Goal: Task Accomplishment & Management: Use online tool/utility

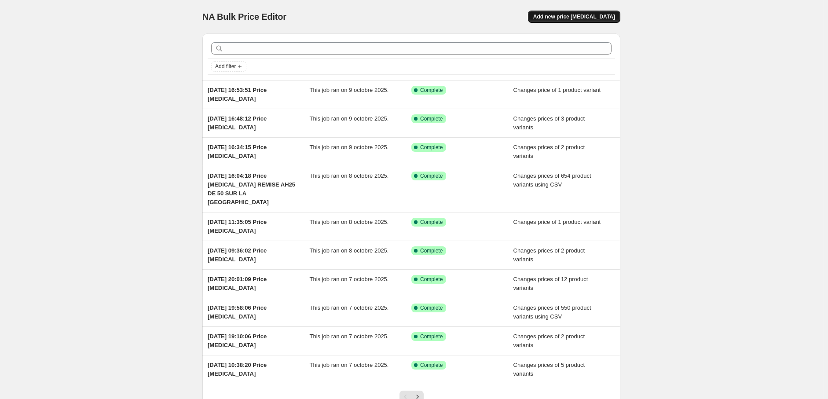
click at [602, 15] on span "Add new price [MEDICAL_DATA]" at bounding box center [574, 16] width 82 height 7
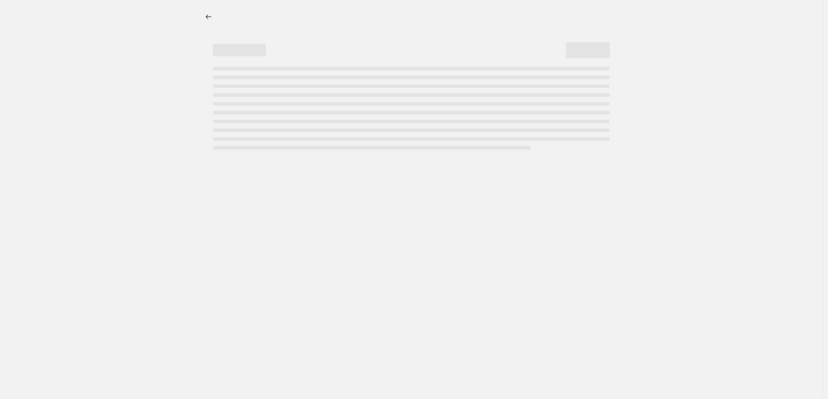
select select "percentage"
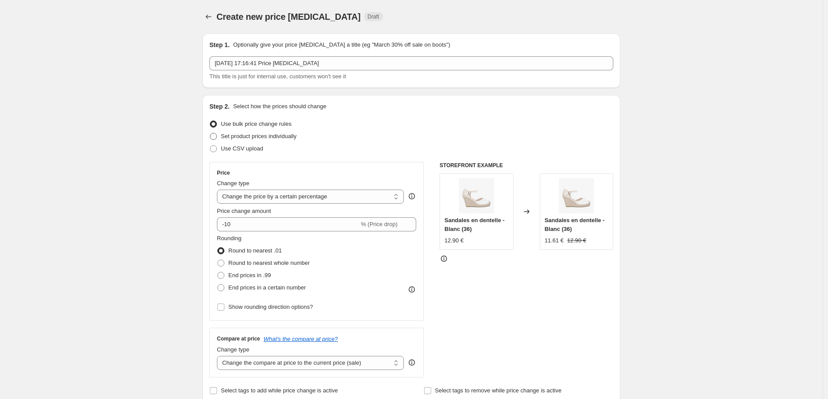
click at [224, 136] on span "Set product prices individually" at bounding box center [259, 136] width 76 height 7
click at [210, 133] on input "Set product prices individually" at bounding box center [210, 133] width 0 height 0
radio input "true"
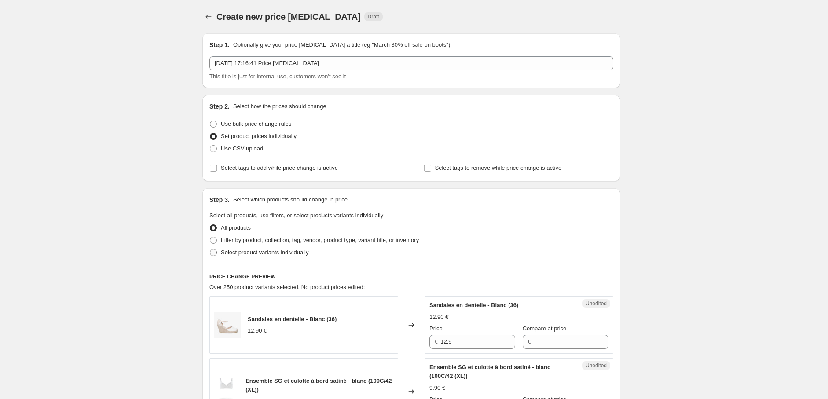
click at [223, 253] on span "Select product variants individually" at bounding box center [265, 252] width 88 height 7
click at [210, 249] on input "Select product variants individually" at bounding box center [210, 249] width 0 height 0
radio input "true"
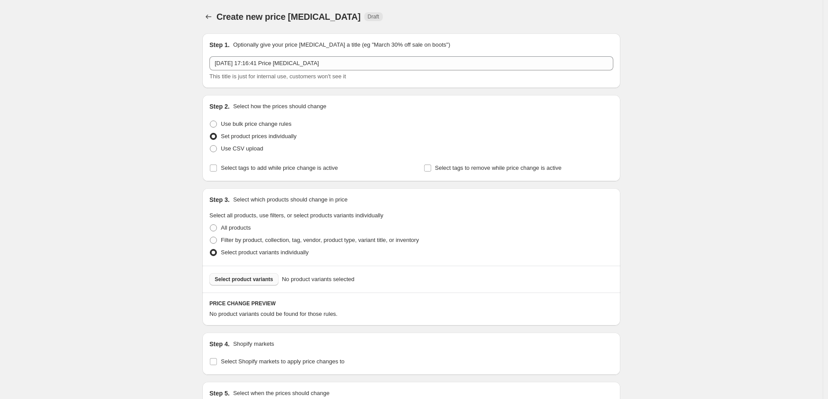
click at [249, 285] on button "Select product variants" at bounding box center [243, 279] width 69 height 12
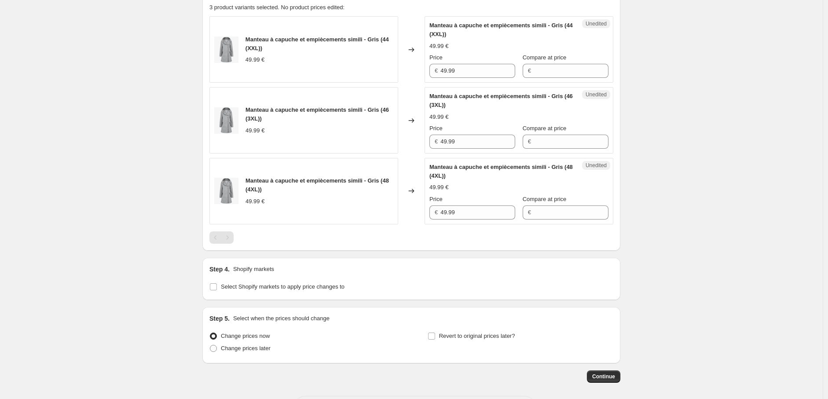
scroll to position [344, 0]
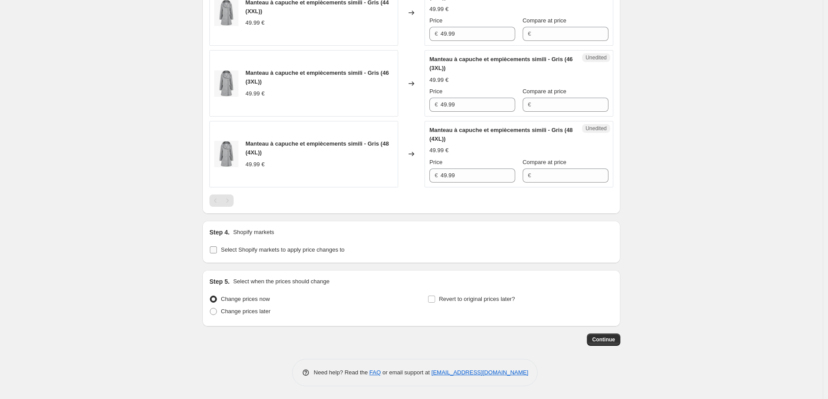
click at [216, 249] on input "Select Shopify markets to apply price changes to" at bounding box center [213, 249] width 7 height 7
checkbox input "true"
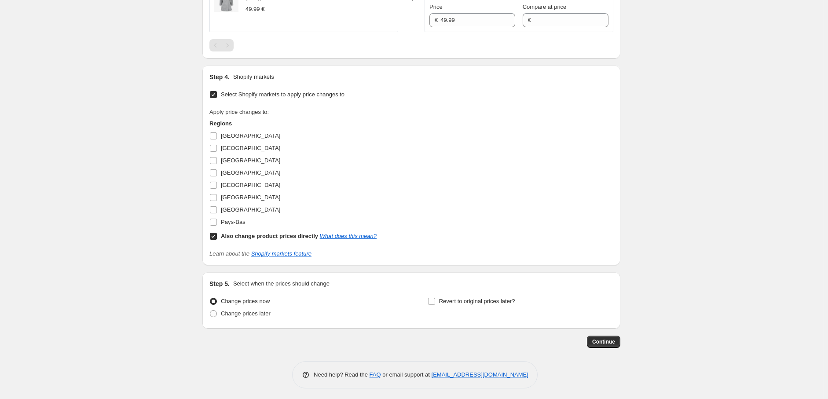
scroll to position [502, 0]
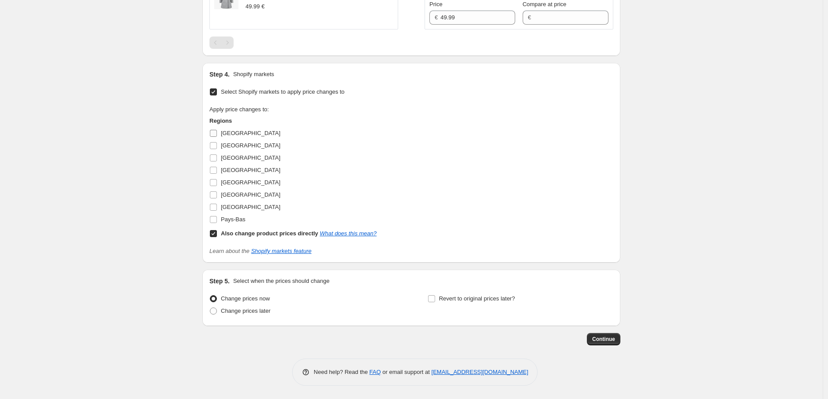
click at [216, 136] on input "[GEOGRAPHIC_DATA]" at bounding box center [213, 133] width 7 height 7
checkbox input "true"
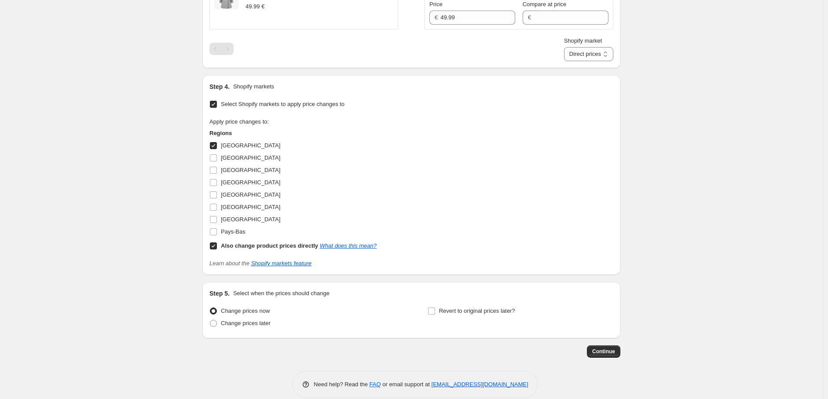
click at [213, 246] on input "Also change product prices directly What does this mean?" at bounding box center [213, 245] width 7 height 7
checkbox input "false"
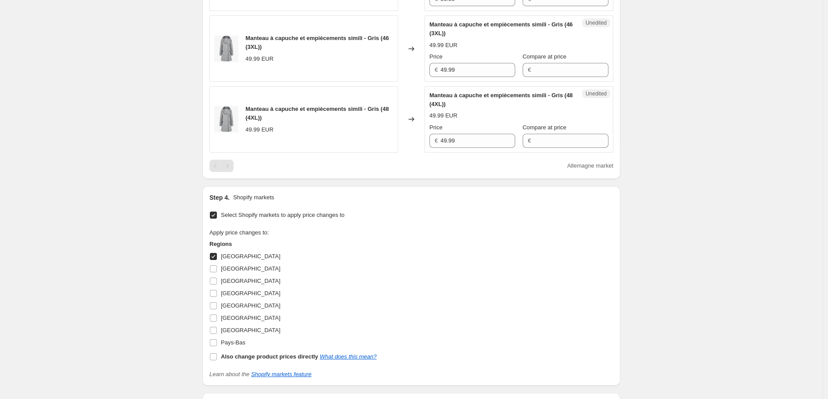
scroll to position [208, 0]
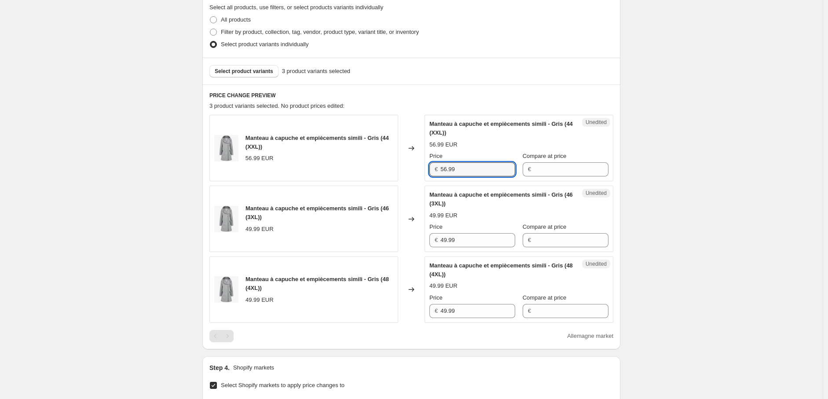
drag, startPoint x: 466, startPoint y: 166, endPoint x: 426, endPoint y: 161, distance: 40.8
click at [427, 161] on div "Unedited Manteau à capuche et empiècements simili - Gris (44 (XXL)) 56.99 EUR P…" at bounding box center [519, 148] width 189 height 66
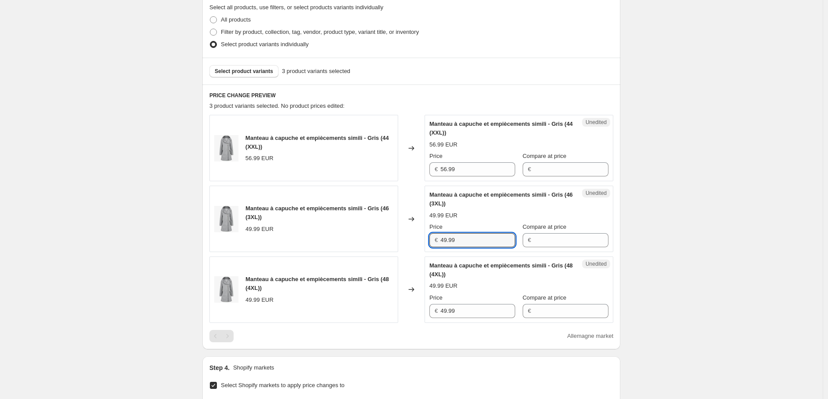
drag, startPoint x: 429, startPoint y: 239, endPoint x: 457, endPoint y: 286, distance: 55.0
click at [415, 239] on div "Manteau à capuche et empiècements simili - Gris (46 (3XL)) 49.99 EUR Changed to…" at bounding box center [411, 219] width 404 height 66
paste input "56"
type input "56.99"
click at [432, 310] on div "€ 49.99" at bounding box center [472, 311] width 86 height 14
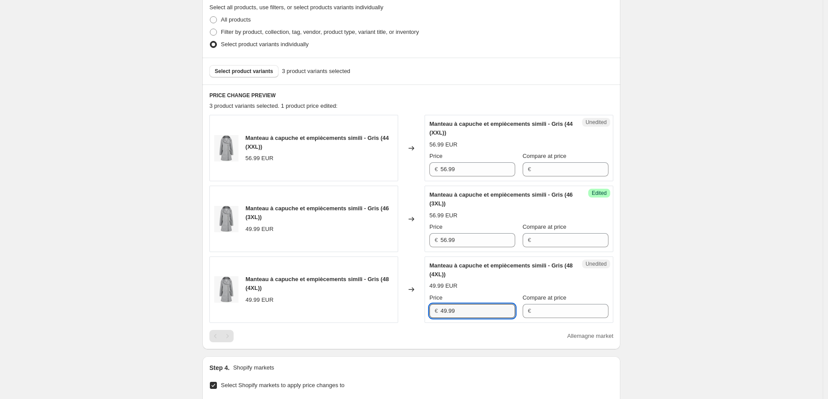
paste input "56"
type input "56.99"
click at [383, 341] on div "Allemagne market" at bounding box center [411, 336] width 404 height 12
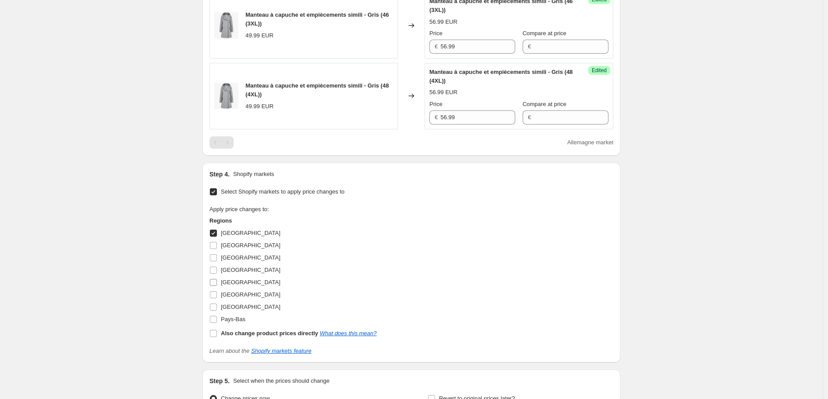
scroll to position [452, 0]
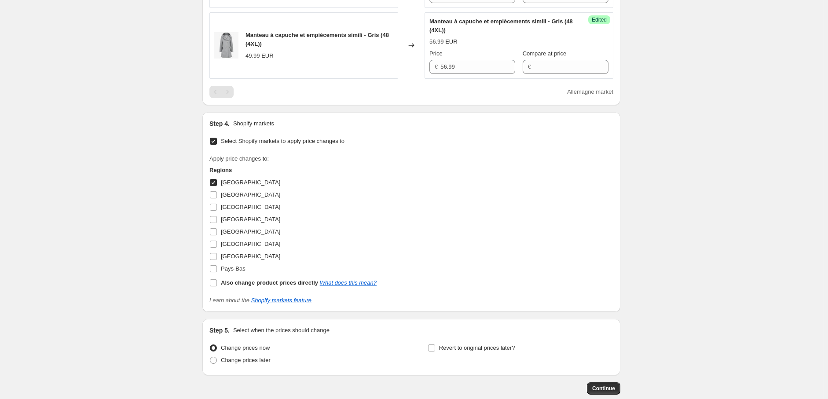
click at [217, 183] on input "[GEOGRAPHIC_DATA]" at bounding box center [213, 182] width 7 height 7
checkbox input "false"
click at [215, 194] on input "[GEOGRAPHIC_DATA]" at bounding box center [213, 194] width 7 height 7
checkbox input "true"
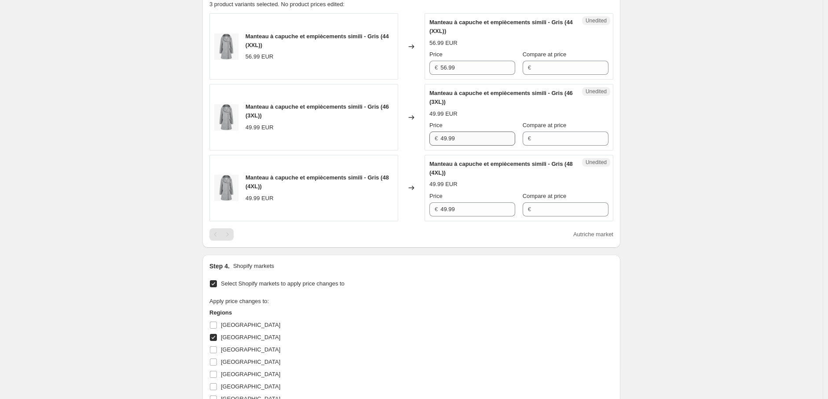
scroll to position [306, 0]
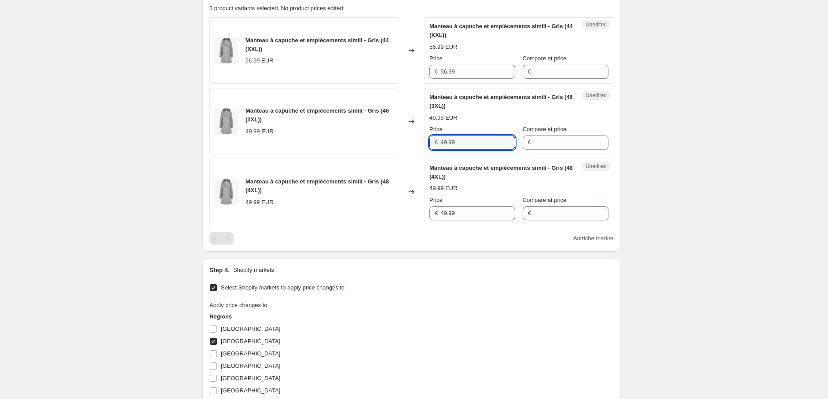
drag, startPoint x: 463, startPoint y: 141, endPoint x: 387, endPoint y: 141, distance: 75.7
click at [388, 141] on div "Manteau à capuche et empiècements simili - Gris (46 (3XL)) 49.99 EUR Changed to…" at bounding box center [411, 121] width 404 height 66
paste input "56"
type input "56.99"
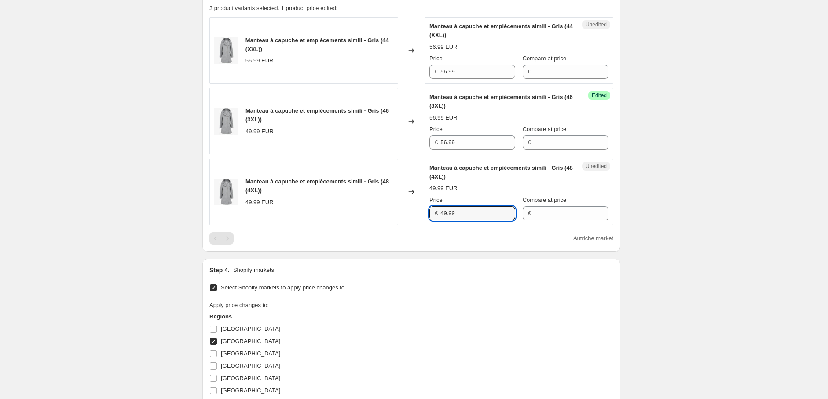
click at [414, 209] on div "Manteau à capuche et empiècements simili - Gris (48 (4XL)) 49.99 EUR Changed to…" at bounding box center [411, 192] width 404 height 66
paste input "56"
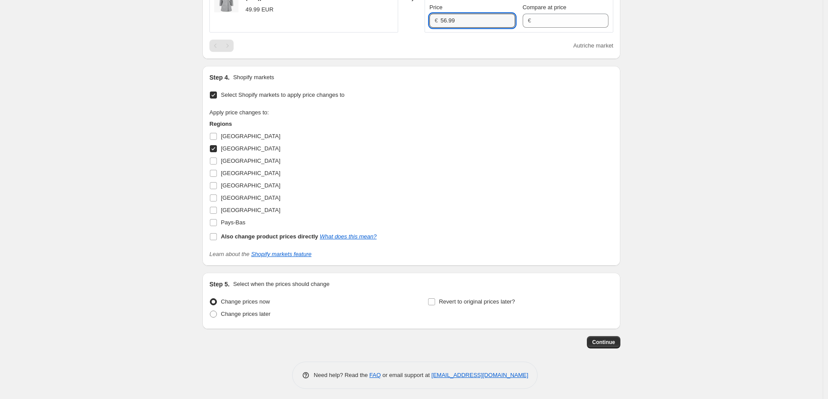
scroll to position [502, 0]
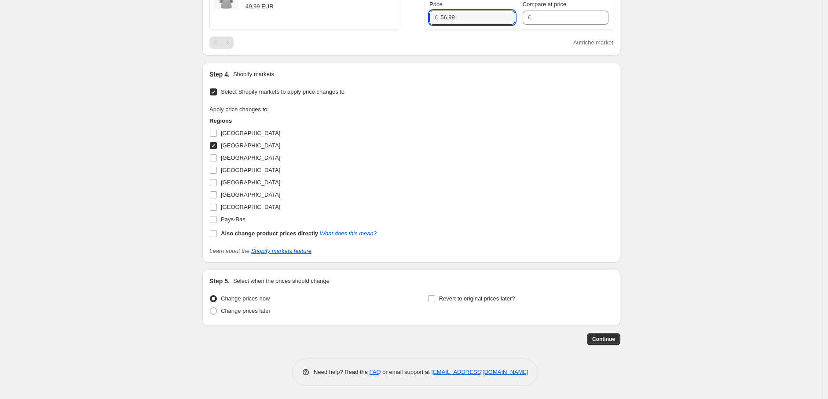
type input "56.99"
click at [216, 145] on input "[GEOGRAPHIC_DATA]" at bounding box center [213, 145] width 7 height 7
checkbox input "false"
click at [217, 216] on input "Pays-Bas" at bounding box center [213, 219] width 7 height 7
checkbox input "true"
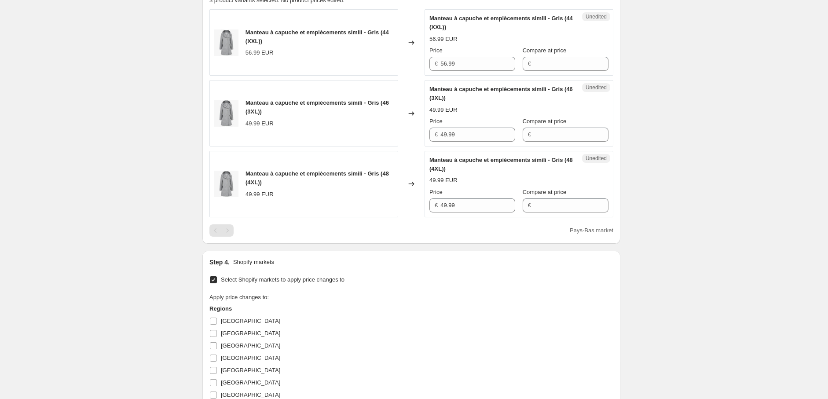
scroll to position [306, 0]
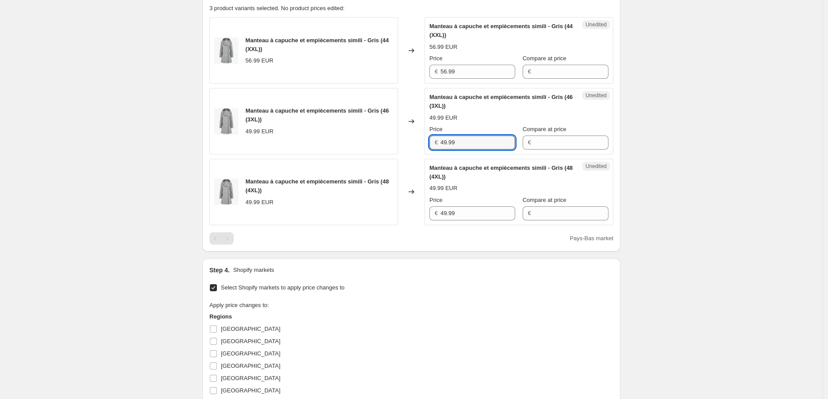
drag, startPoint x: 463, startPoint y: 140, endPoint x: 371, endPoint y: 140, distance: 91.5
click at [371, 139] on div "Manteau à capuche et empiècements simili - Gris (46 (3XL)) 49.99 EUR Changed to…" at bounding box center [411, 121] width 404 height 66
paste input "56"
type input "56.99"
drag, startPoint x: 462, startPoint y: 211, endPoint x: 428, endPoint y: 212, distance: 34.3
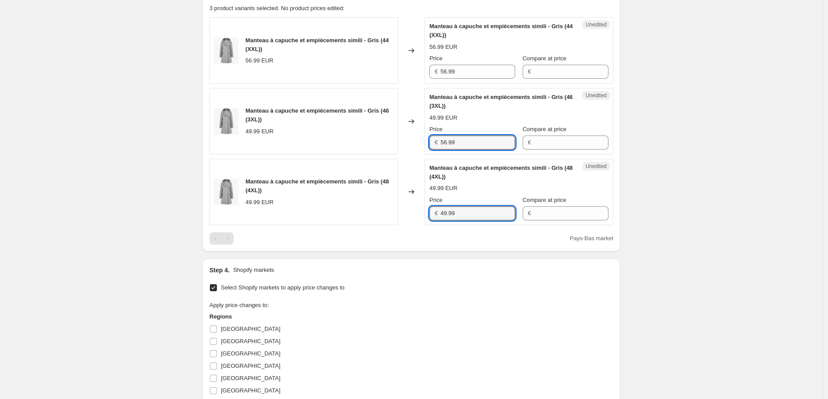
click at [428, 212] on div "Unedited Manteau à capuche et empiècements simili - Gris (48 (4XL)) 49.99 EUR P…" at bounding box center [519, 192] width 189 height 66
paste input "56"
type input "56.99"
drag, startPoint x: 414, startPoint y: 300, endPoint x: 373, endPoint y: 290, distance: 42.4
click at [414, 300] on div "Select Shopify markets to apply price changes to Apply price changes to: Region…" at bounding box center [411, 367] width 404 height 170
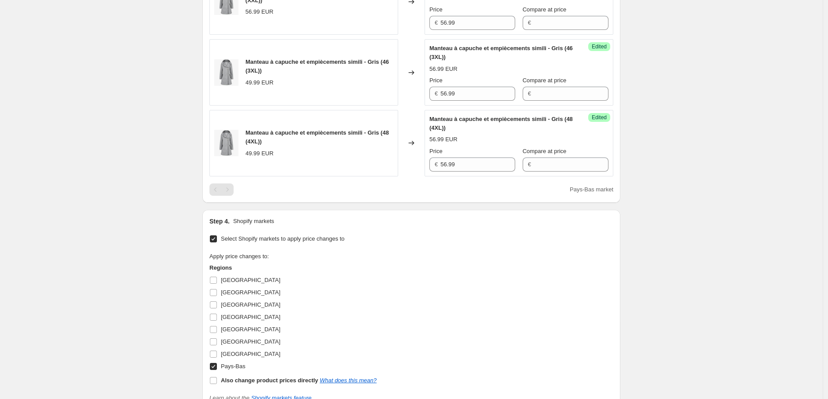
scroll to position [502, 0]
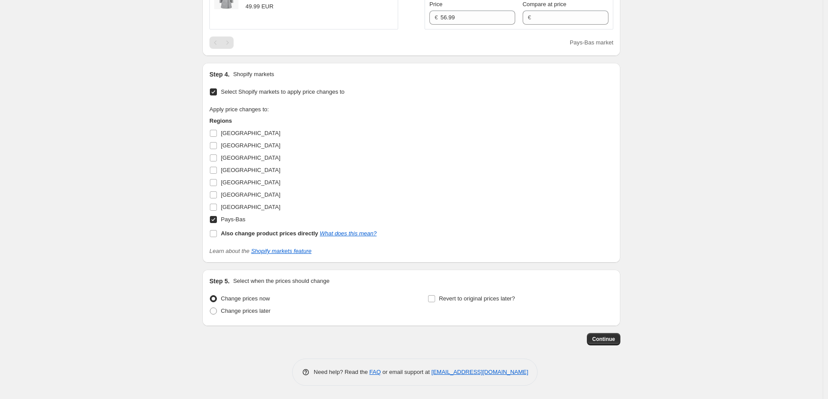
click at [212, 220] on input "Pays-Bas" at bounding box center [213, 219] width 7 height 7
checkbox input "false"
click at [217, 205] on input "[GEOGRAPHIC_DATA]" at bounding box center [213, 207] width 7 height 7
checkbox input "true"
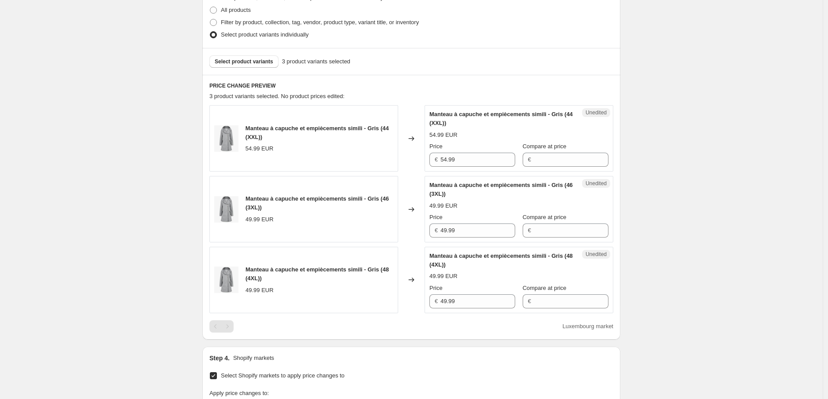
scroll to position [208, 0]
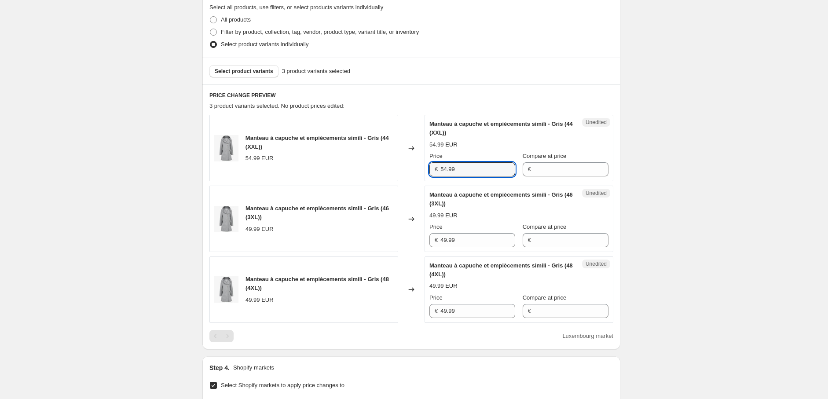
drag, startPoint x: 404, startPoint y: 166, endPoint x: 392, endPoint y: 166, distance: 11.0
click at [392, 166] on div "Manteau à capuche et empiècements simili - Gris (44 (XXL)) 54.99 EUR Changed to…" at bounding box center [411, 148] width 404 height 66
drag, startPoint x: 468, startPoint y: 239, endPoint x: 418, endPoint y: 238, distance: 49.7
click at [421, 237] on div "Manteau à capuche et empiècements simili - Gris (46 (3XL)) 49.99 EUR Changed to…" at bounding box center [411, 219] width 404 height 66
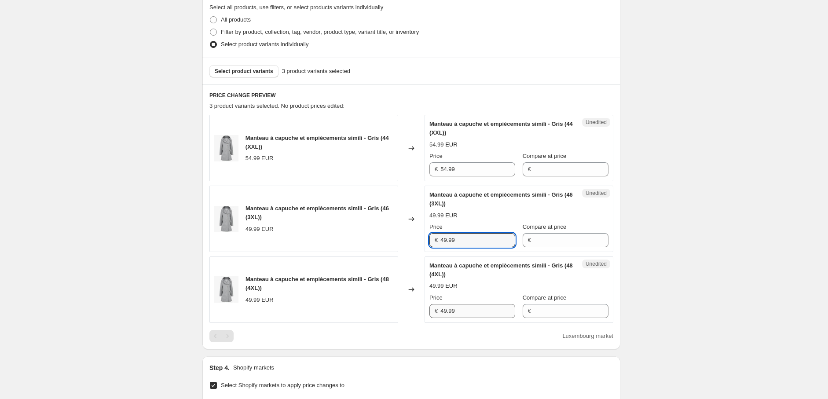
paste input "54"
type input "54.99"
drag, startPoint x: 473, startPoint y: 313, endPoint x: 408, endPoint y: 313, distance: 65.1
click at [408, 313] on div "Manteau à capuche et empiècements simili - Gris (48 (4XL)) 49.99 EUR Changed to…" at bounding box center [411, 290] width 404 height 66
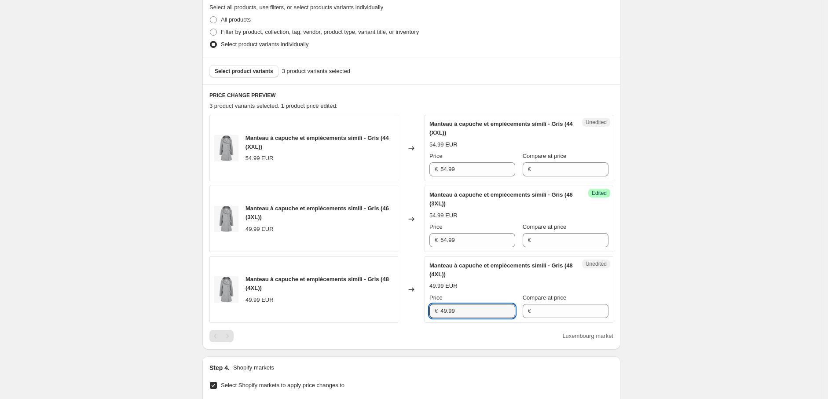
paste input "54"
type input "54.99"
click at [410, 354] on div "Step 1. Optionally give your price [MEDICAL_DATA] a title (eg "March 30% off sa…" at bounding box center [407, 228] width 425 height 821
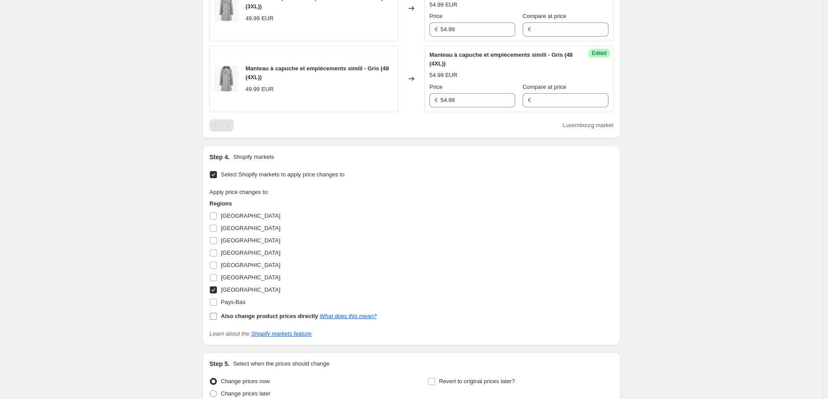
scroll to position [502, 0]
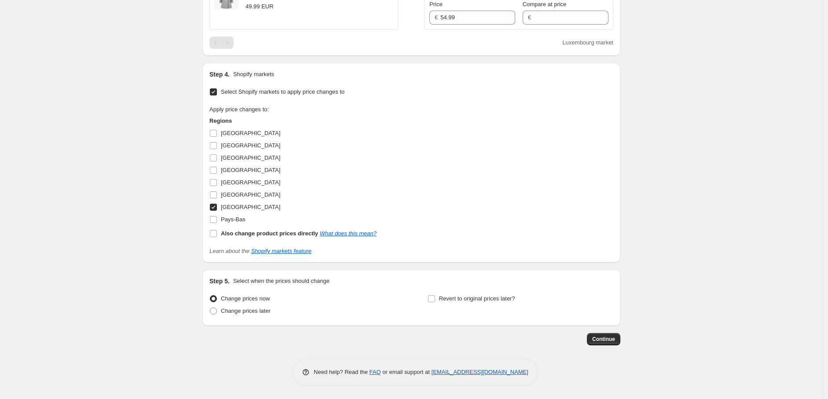
click at [217, 209] on input "[GEOGRAPHIC_DATA]" at bounding box center [213, 207] width 7 height 7
checkbox input "false"
click at [216, 196] on input "[GEOGRAPHIC_DATA]" at bounding box center [213, 194] width 7 height 7
checkbox input "true"
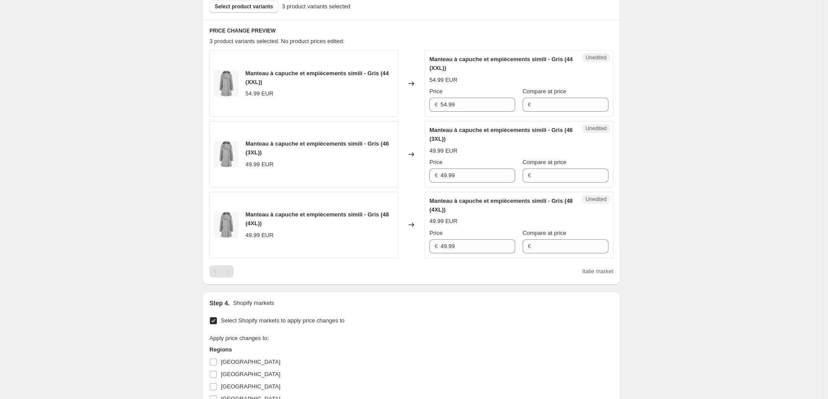
scroll to position [257, 0]
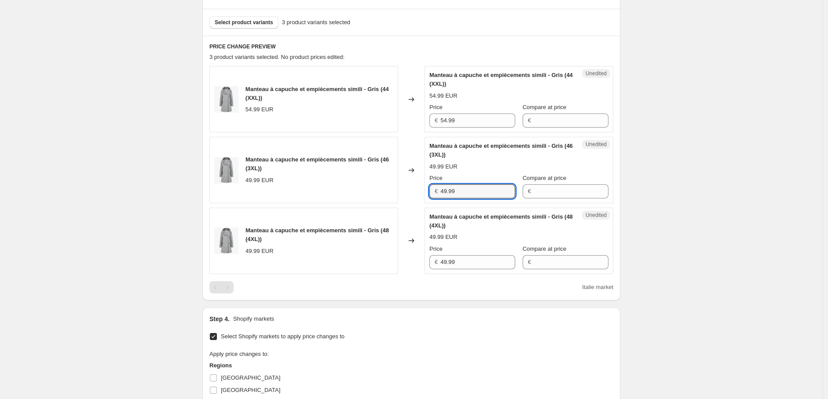
drag, startPoint x: 464, startPoint y: 190, endPoint x: 401, endPoint y: 187, distance: 63.4
click at [404, 187] on div "Manteau à capuche et empiècements simili - Gris (46 (3XL)) 49.99 EUR Changed to…" at bounding box center [411, 170] width 404 height 66
paste input "54"
type input "54.99"
click at [433, 264] on div "€ 49.99" at bounding box center [472, 262] width 86 height 14
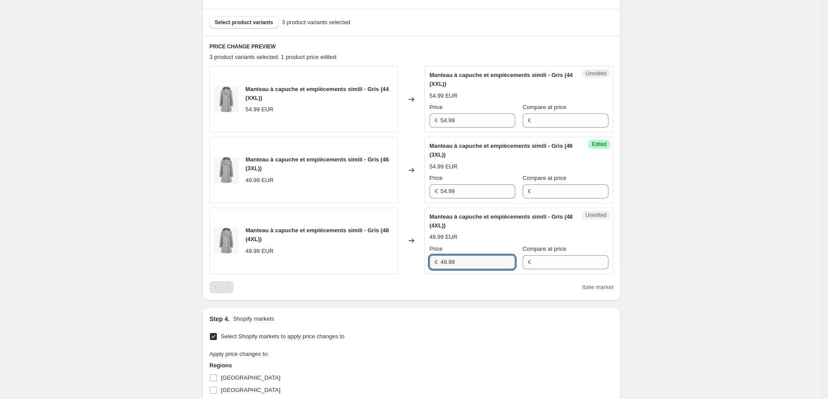
paste input "54"
type input "54.99"
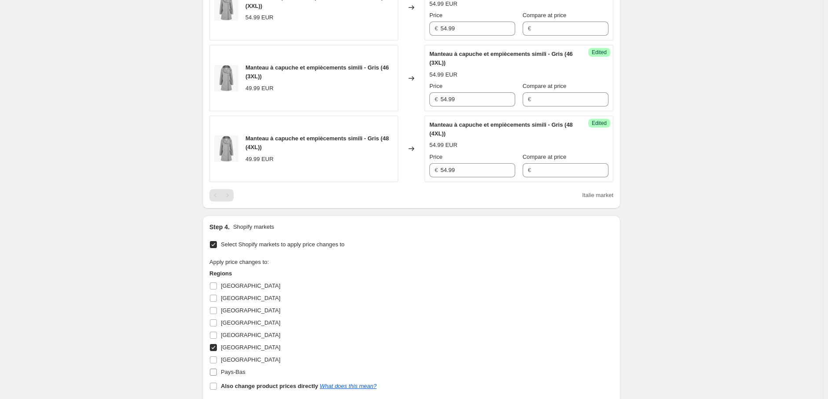
scroll to position [502, 0]
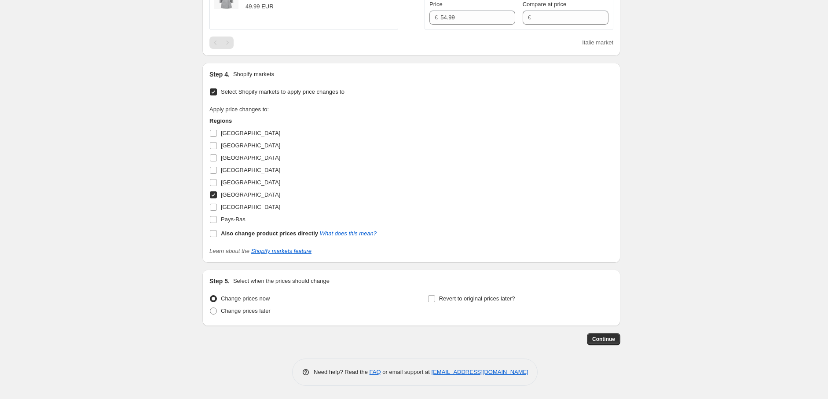
click at [216, 196] on input "[GEOGRAPHIC_DATA]" at bounding box center [213, 194] width 7 height 7
checkbox input "false"
click at [214, 158] on input "[GEOGRAPHIC_DATA]" at bounding box center [213, 157] width 7 height 7
checkbox input "true"
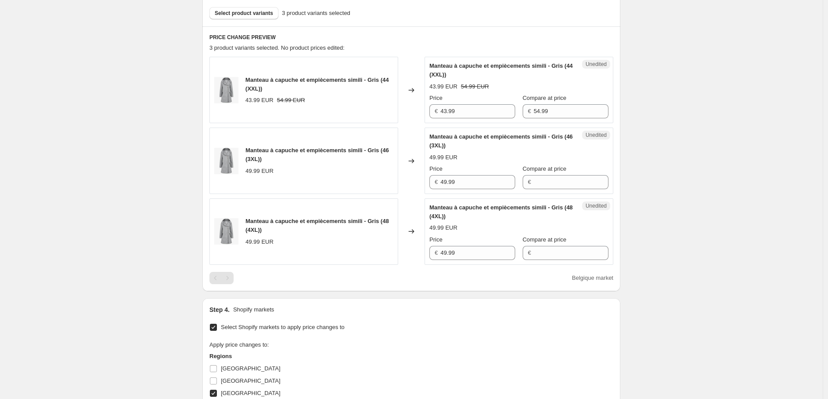
scroll to position [257, 0]
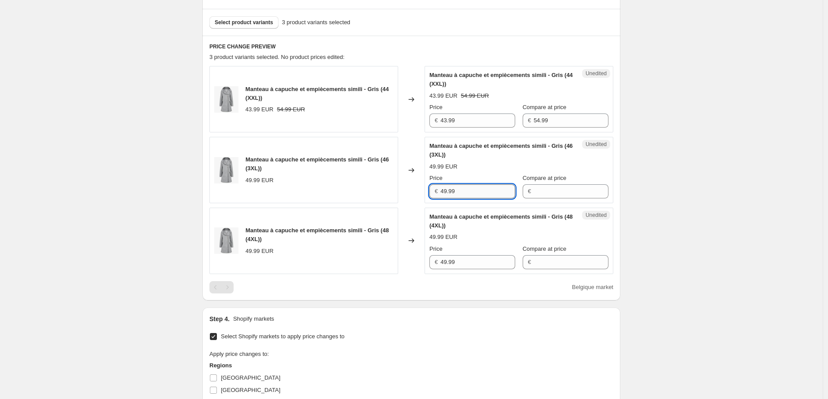
drag, startPoint x: 460, startPoint y: 193, endPoint x: 448, endPoint y: 192, distance: 12.8
click at [448, 192] on input "49.99" at bounding box center [477, 191] width 75 height 14
drag, startPoint x: 465, startPoint y: 118, endPoint x: 404, endPoint y: 117, distance: 60.7
click at [404, 117] on div "Manteau à capuche et empiècements simili - Gris (44 (XXL)) 43.99 EUR 54.99 EUR …" at bounding box center [411, 99] width 404 height 66
drag, startPoint x: 469, startPoint y: 191, endPoint x: 389, endPoint y: 190, distance: 80.5
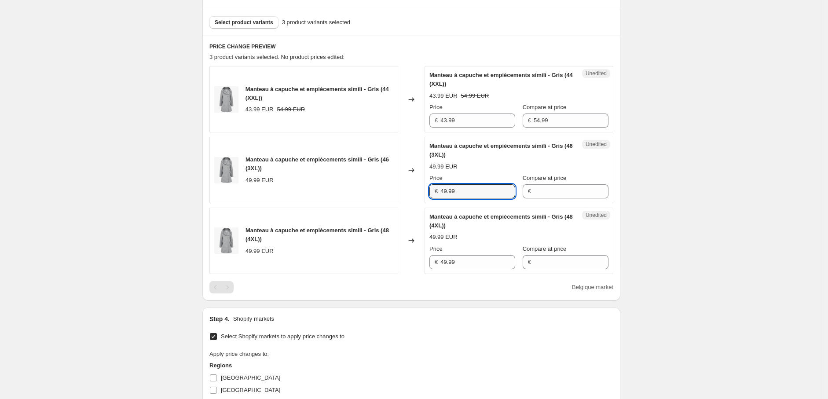
click at [389, 190] on div "Manteau à capuche et empiècements simili - Gris (46 (3XL)) 49.99 EUR Changed to…" at bounding box center [411, 170] width 404 height 66
paste input "3"
type input "43.99"
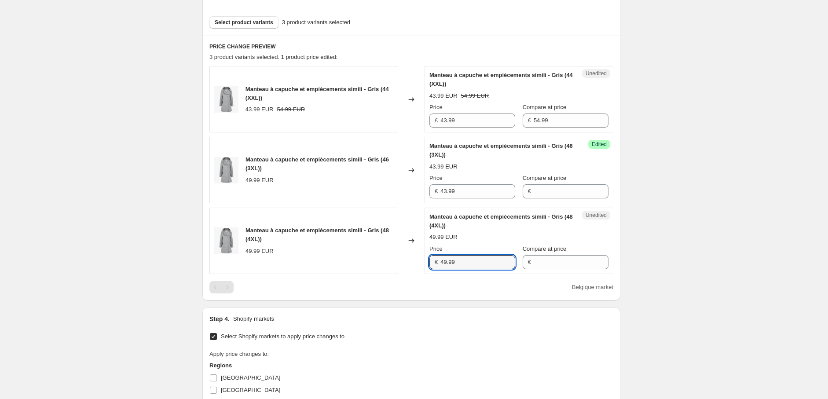
drag, startPoint x: 464, startPoint y: 267, endPoint x: 426, endPoint y: 265, distance: 38.3
click at [427, 265] on div "Unedited Manteau à capuche et empiècements simili - Gris (48 (4XL)) 49.99 EUR P…" at bounding box center [519, 241] width 189 height 66
paste input "3"
type input "43.99"
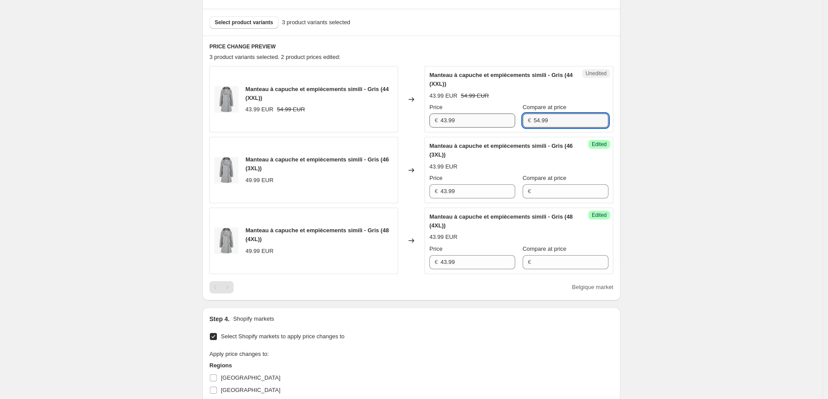
drag, startPoint x: 561, startPoint y: 119, endPoint x: 494, endPoint y: 121, distance: 67.3
click at [495, 119] on div "Price € 43.99 Compare at price € 54.99" at bounding box center [518, 115] width 179 height 25
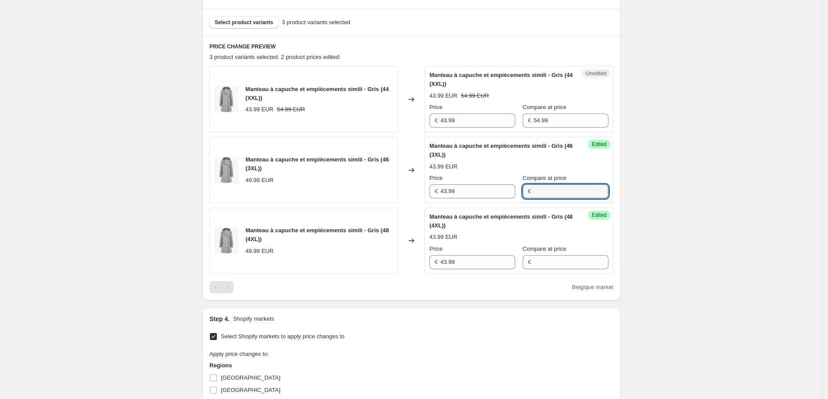
drag, startPoint x: 537, startPoint y: 198, endPoint x: 534, endPoint y: 211, distance: 13.6
click at [537, 198] on input "Compare at price" at bounding box center [571, 191] width 75 height 14
paste input "54.99"
type input "54.99"
click at [545, 261] on input "Compare at price" at bounding box center [571, 262] width 75 height 14
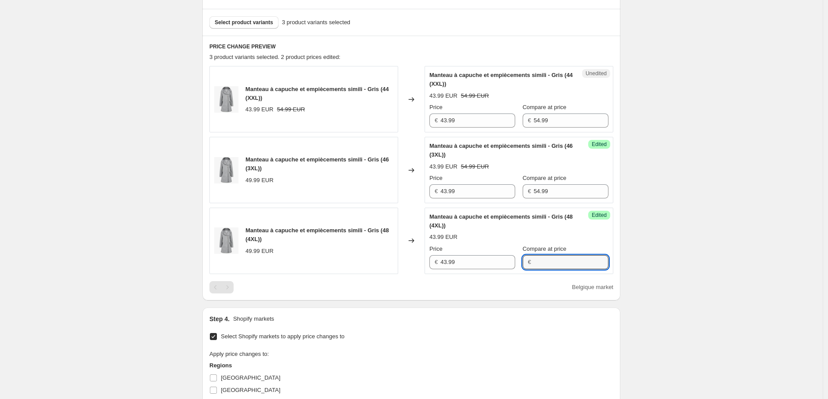
paste input "54.99"
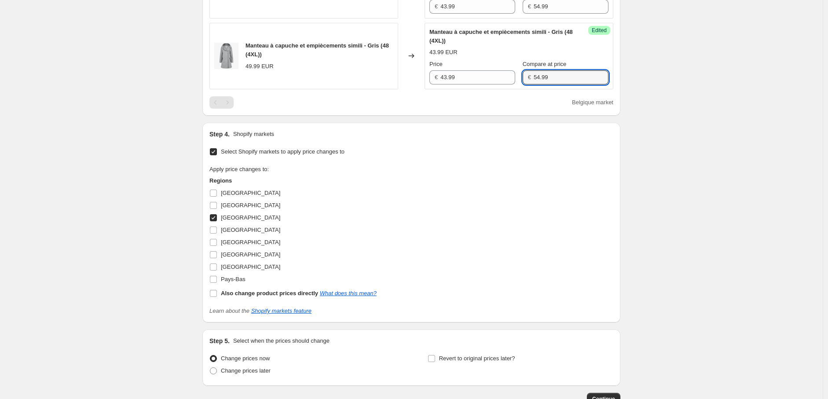
scroll to position [452, 0]
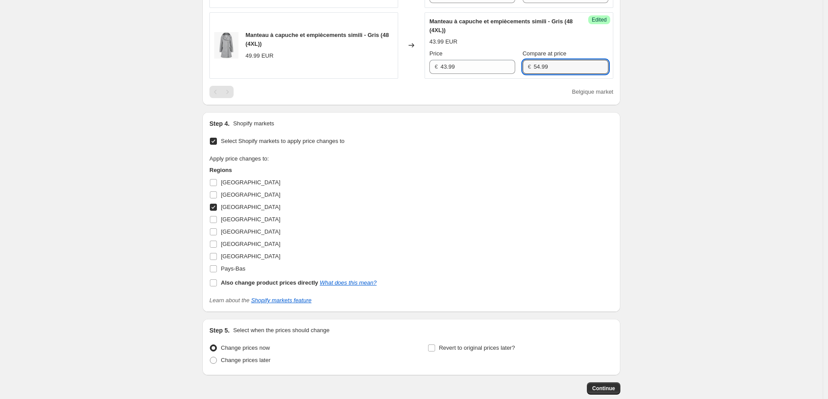
type input "54.99"
click at [216, 207] on input "[GEOGRAPHIC_DATA]" at bounding box center [213, 207] width 7 height 7
checkbox input "false"
click at [216, 232] on input "[GEOGRAPHIC_DATA]" at bounding box center [213, 231] width 7 height 7
checkbox input "true"
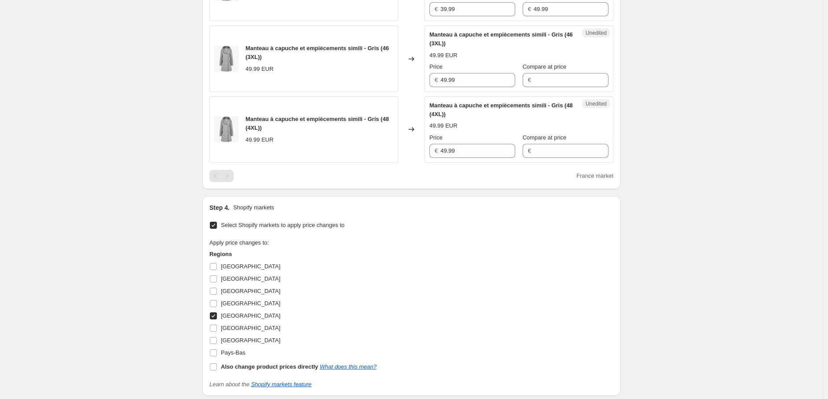
scroll to position [208, 0]
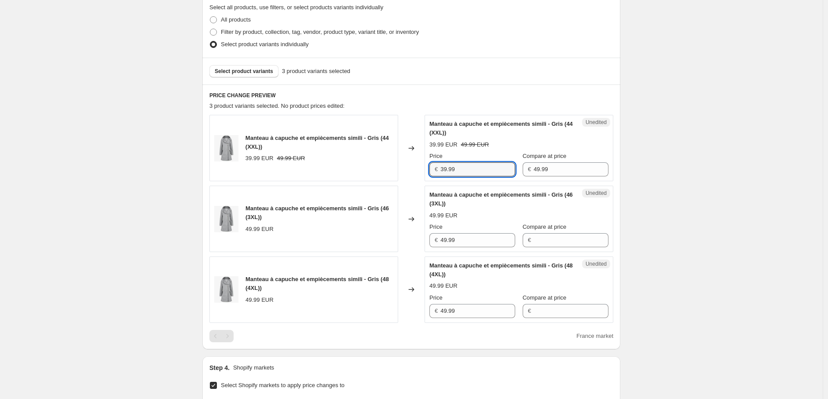
drag, startPoint x: 415, startPoint y: 167, endPoint x: 393, endPoint y: 165, distance: 21.6
click at [395, 165] on div "Manteau à capuche et empiècements simili - Gris (44 (XXL)) 39.99 EUR 49.99 EUR …" at bounding box center [411, 148] width 404 height 66
drag, startPoint x: 480, startPoint y: 238, endPoint x: 373, endPoint y: 243, distance: 107.5
click at [373, 243] on div "Manteau à capuche et empiècements simili - Gris (46 (3XL)) 49.99 EUR Changed to…" at bounding box center [411, 219] width 404 height 66
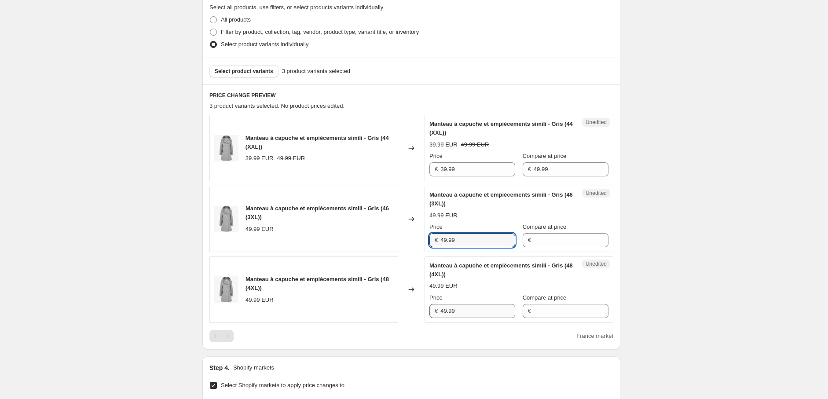
paste input "3"
type input "39.99"
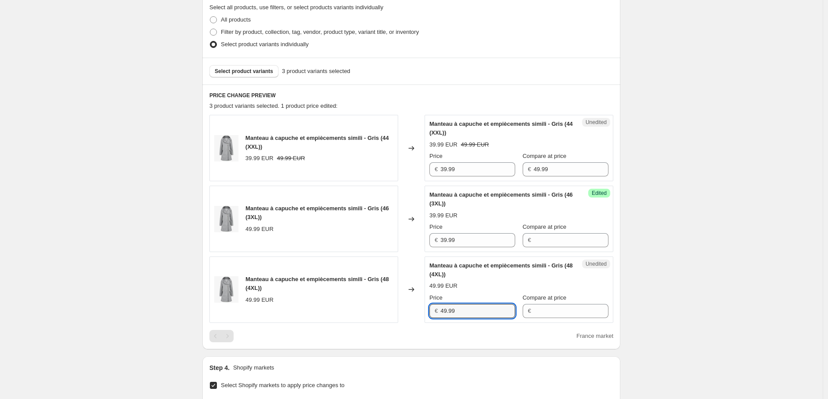
drag, startPoint x: 473, startPoint y: 315, endPoint x: 390, endPoint y: 310, distance: 83.3
click at [390, 310] on div "Manteau à capuche et empiècements simili - Gris (48 (4XL)) 49.99 EUR Changed to…" at bounding box center [411, 290] width 404 height 66
paste input "3"
type input "39.99"
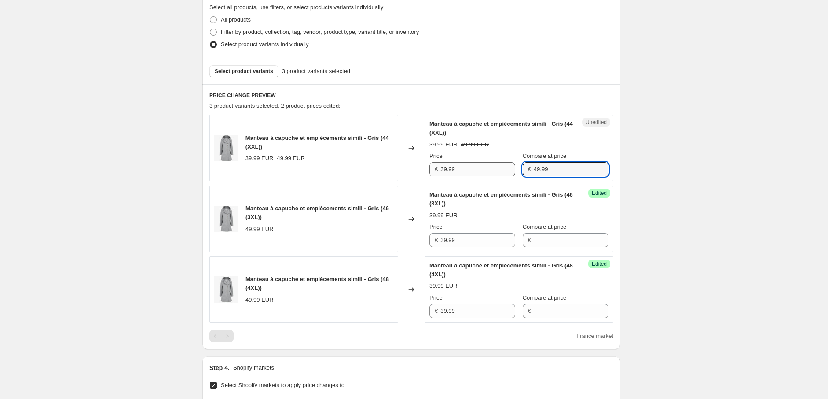
drag, startPoint x: 552, startPoint y: 169, endPoint x: 509, endPoint y: 171, distance: 43.6
click at [515, 169] on div "Price € 39.99 Compare at price € 49.99" at bounding box center [518, 164] width 179 height 25
click at [539, 239] on input "Compare at price" at bounding box center [571, 240] width 75 height 14
paste input "49.99"
type input "49.99"
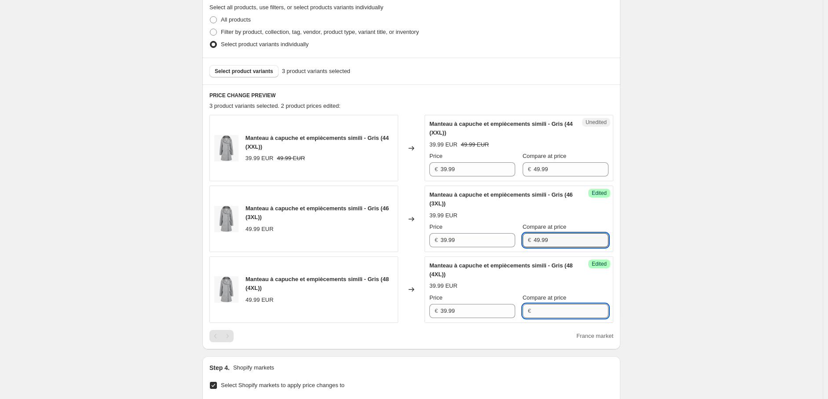
click at [538, 306] on input "Compare at price" at bounding box center [571, 311] width 75 height 14
paste input "49.99"
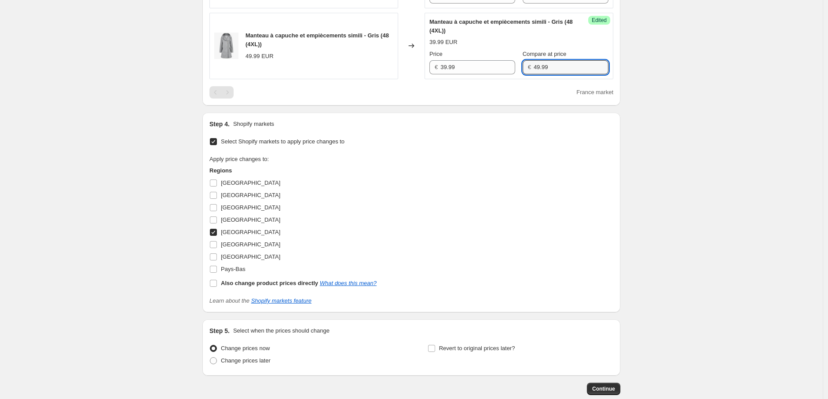
scroll to position [452, 0]
type input "49.99"
click at [217, 182] on input "[GEOGRAPHIC_DATA]" at bounding box center [213, 182] width 7 height 7
checkbox input "true"
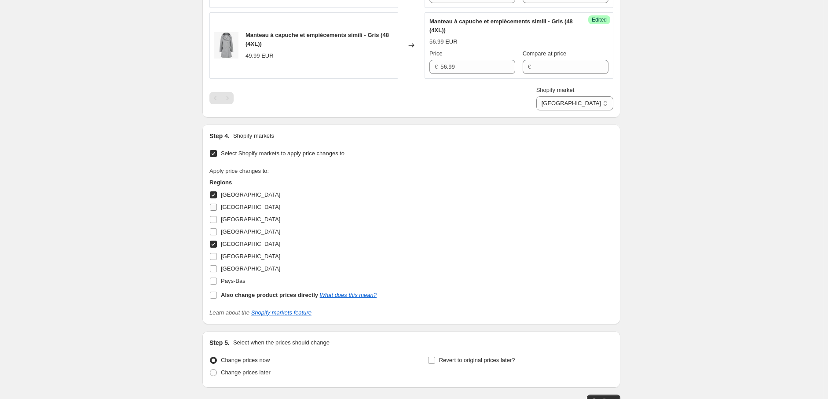
click at [217, 206] on input "[GEOGRAPHIC_DATA]" at bounding box center [213, 207] width 7 height 7
checkbox input "true"
click at [214, 220] on input "[GEOGRAPHIC_DATA]" at bounding box center [213, 219] width 7 height 7
checkbox input "true"
click at [213, 257] on input "[GEOGRAPHIC_DATA]" at bounding box center [213, 256] width 7 height 7
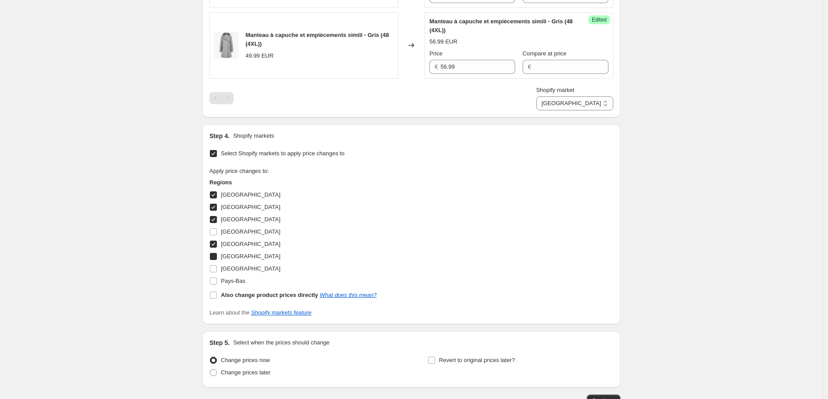
checkbox input "true"
drag, startPoint x: 214, startPoint y: 269, endPoint x: 214, endPoint y: 285, distance: 15.8
click at [214, 270] on input "[GEOGRAPHIC_DATA]" at bounding box center [213, 268] width 7 height 7
checkbox input "true"
click at [214, 286] on label "Pays-Bas" at bounding box center [227, 281] width 36 height 12
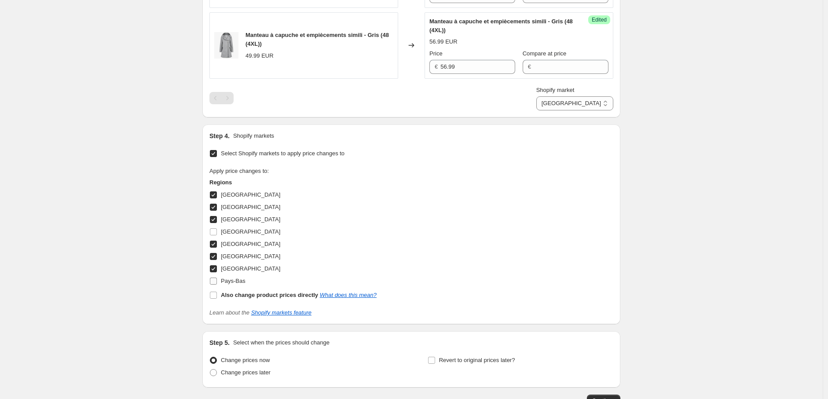
click at [214, 285] on input "Pays-Bas" at bounding box center [213, 281] width 7 height 7
checkbox input "true"
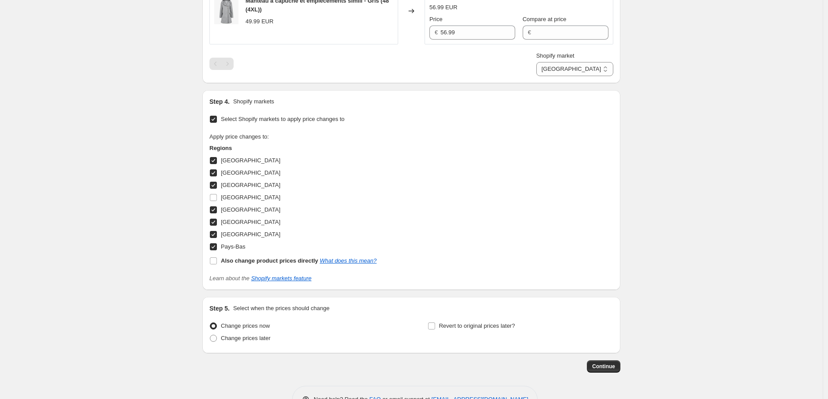
scroll to position [514, 0]
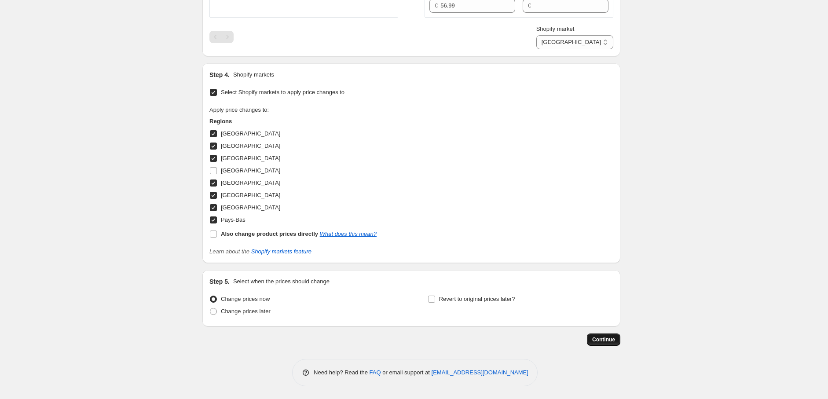
click at [601, 336] on span "Continue" at bounding box center [603, 339] width 23 height 7
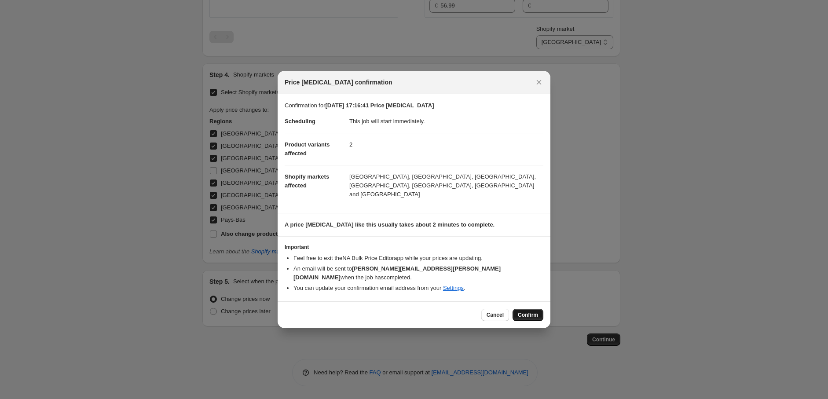
click at [533, 312] on span "Confirm" at bounding box center [528, 315] width 20 height 7
